Goal: Obtain resource: Download file/media

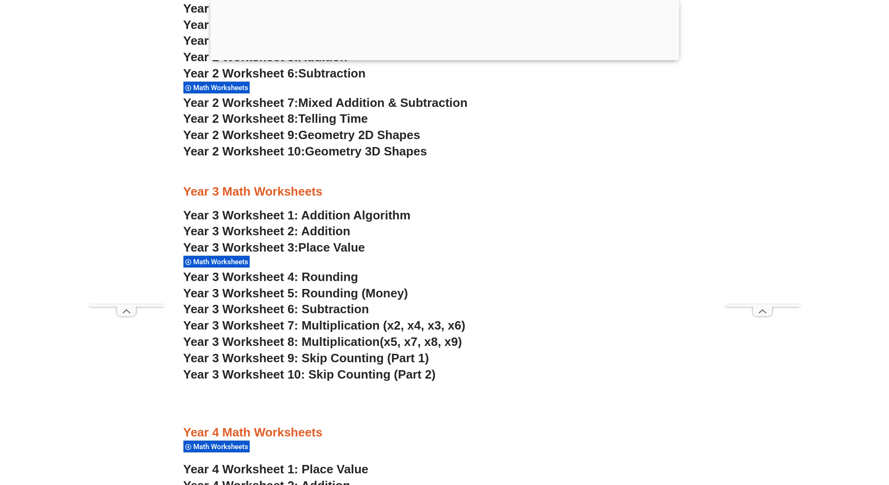
scroll to position [1295, 0]
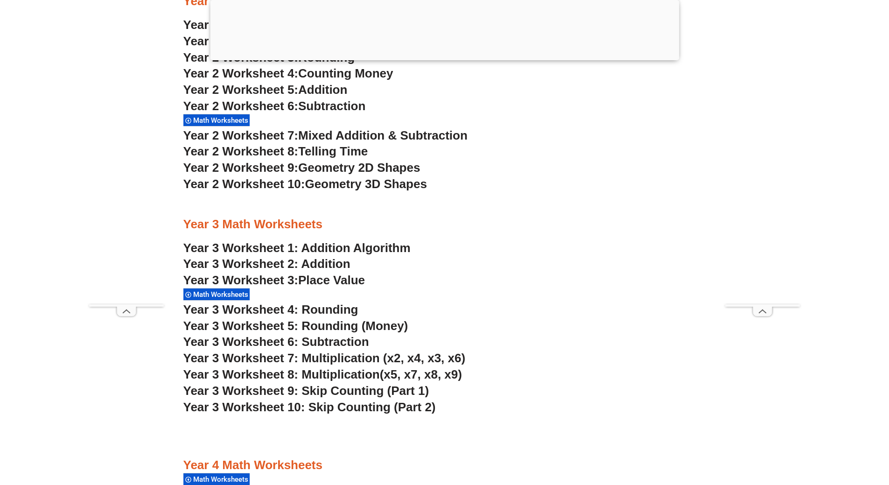
click at [336, 136] on span "Mixed Addition & Subtraction" at bounding box center [382, 135] width 169 height 14
click at [357, 252] on link "Year 3 Worksheet 1: Addition Algorithm" at bounding box center [296, 248] width 227 height 14
click at [459, 219] on h3 "Year 3 Math Worksheets" at bounding box center [444, 224] width 522 height 16
click at [329, 261] on link "Year 3 Worksheet 2: Addition" at bounding box center [266, 264] width 167 height 14
click at [457, 248] on h3 "Year 3 Worksheet 1: Addition Algorithm" at bounding box center [444, 248] width 522 height 16
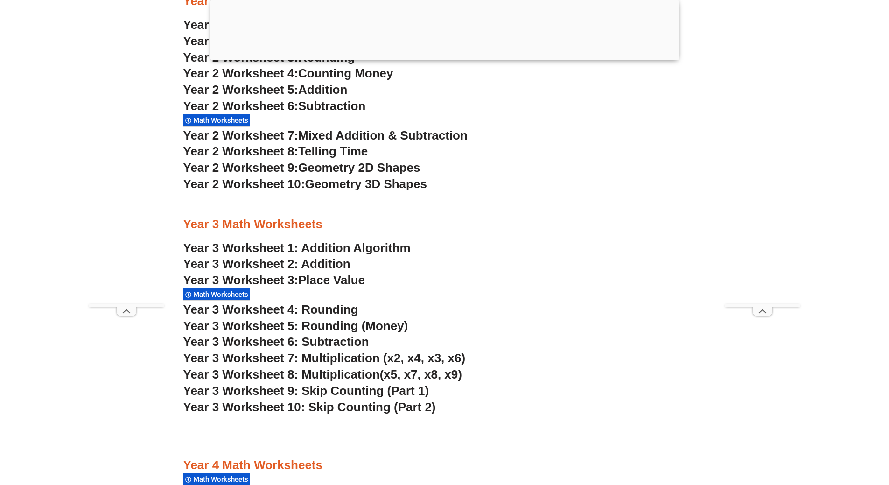
click at [347, 326] on span "Year 3 Worksheet 5: Rounding (Money)" at bounding box center [295, 326] width 225 height 14
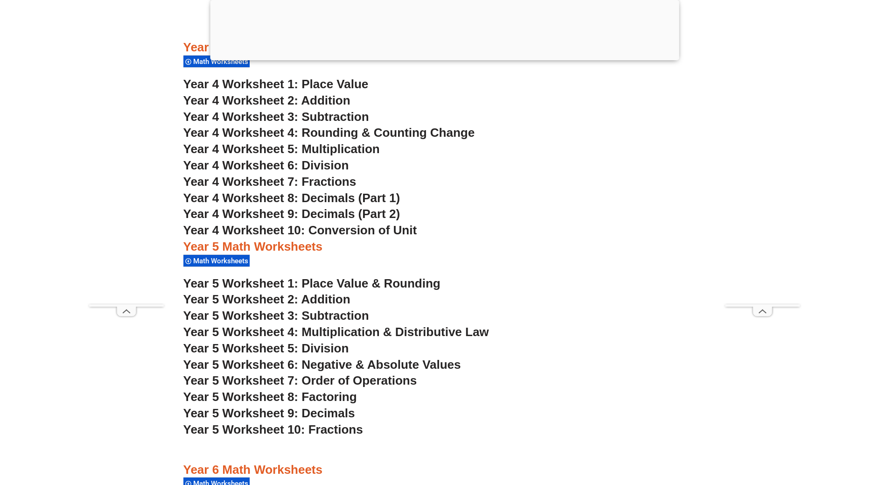
scroll to position [1715, 0]
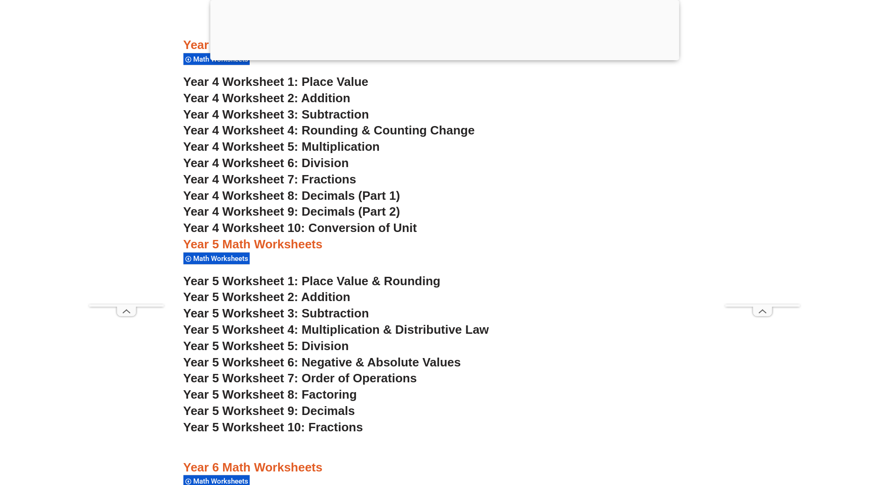
click at [318, 295] on span "Year 5 Worksheet 2: Addition" at bounding box center [266, 297] width 167 height 14
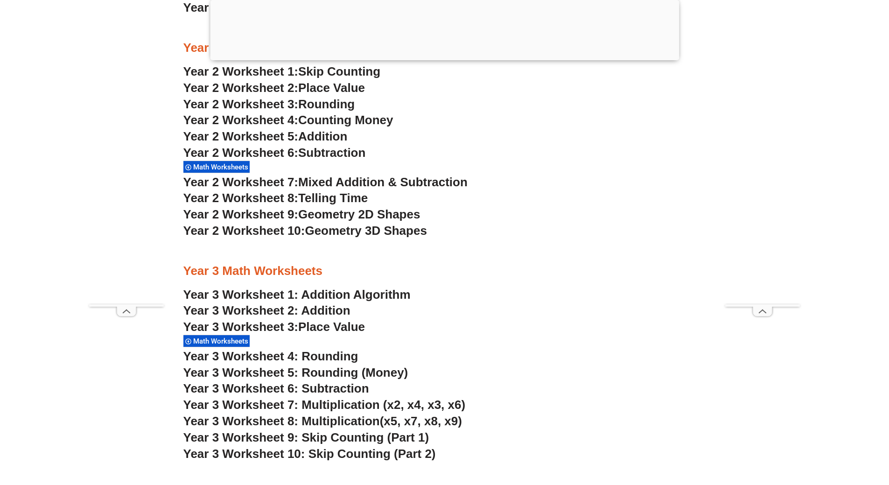
scroll to position [1062, 0]
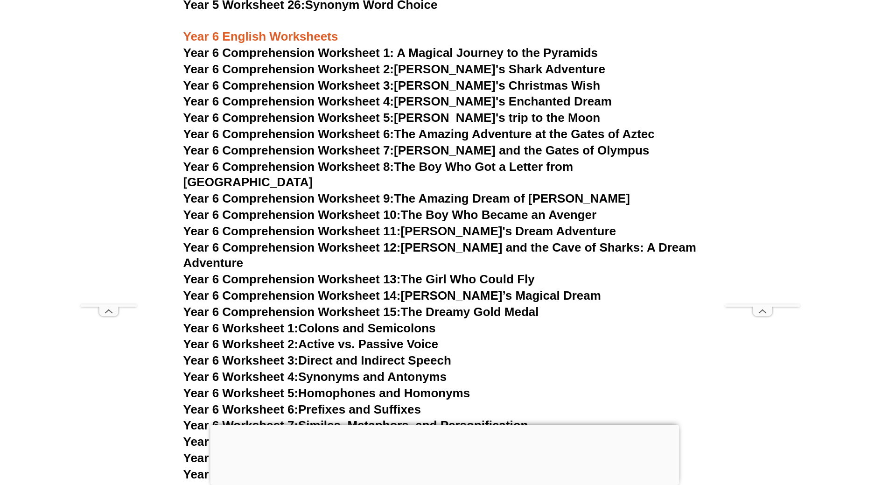
scroll to position [5129, 0]
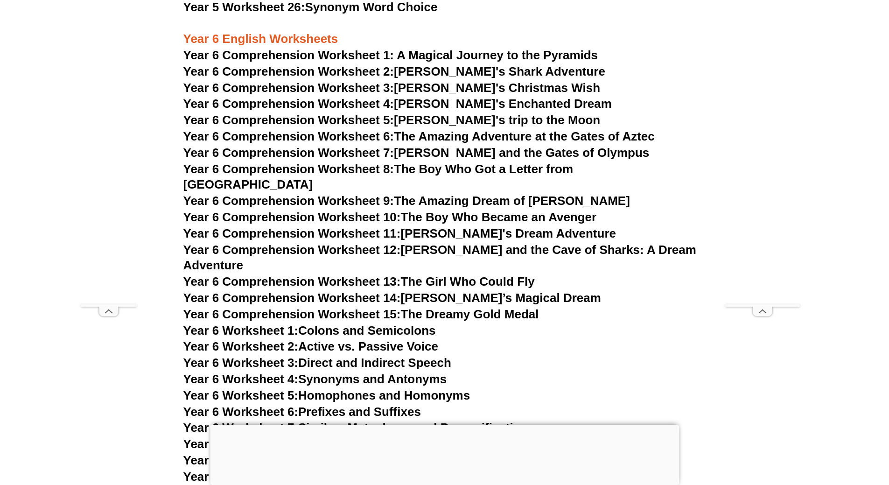
click at [461, 307] on link "Year 6 Comprehension Worksheet 15: The Dreamy Gold Medal" at bounding box center [360, 314] width 355 height 14
